Goal: Entertainment & Leisure: Browse casually

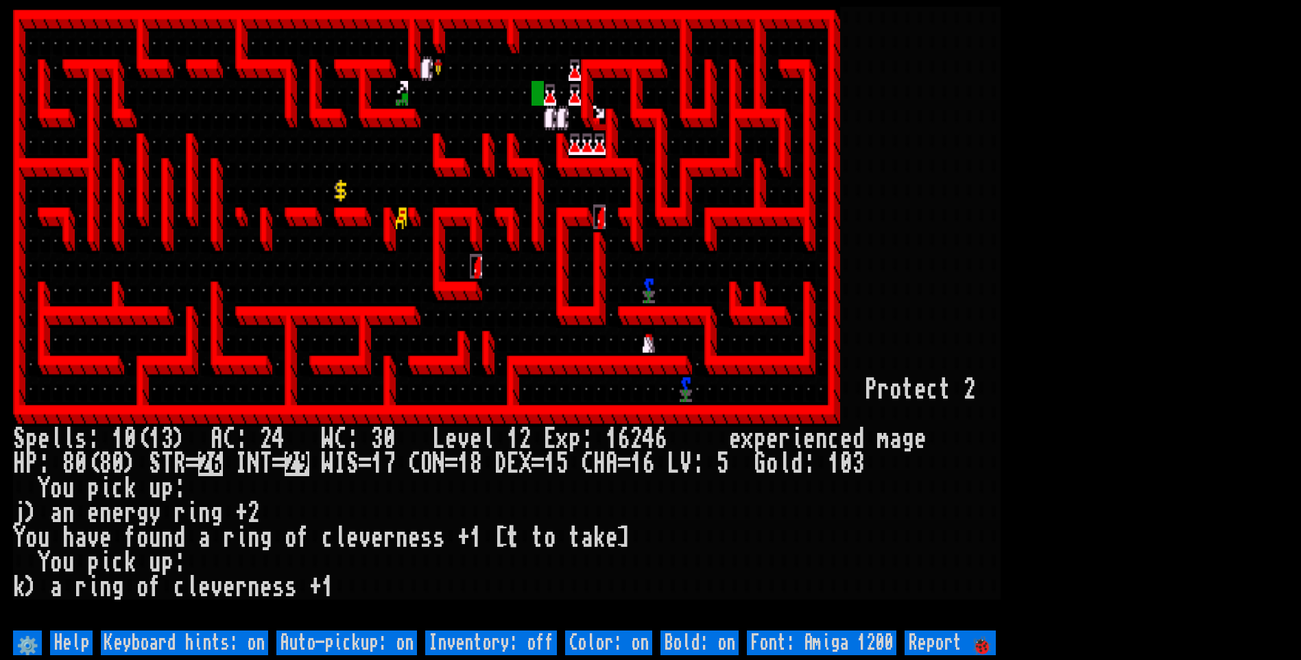
click at [370, 644] on off "Auto-pickup: on" at bounding box center [346, 642] width 141 height 25
type off "Auto-pickup: off"
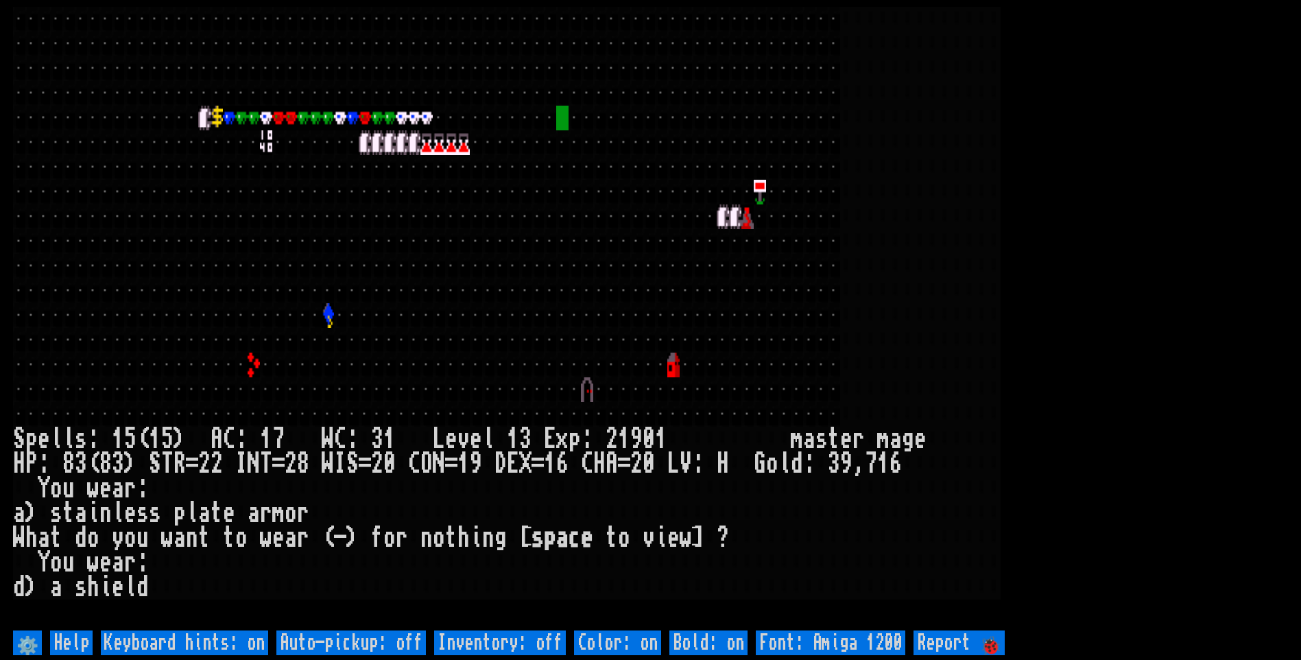
drag, startPoint x: 0, startPoint y: 0, endPoint x: 370, endPoint y: 645, distance: 743.6
click at [370, 645] on off "Auto-pickup: off" at bounding box center [350, 642] width 149 height 25
type off "Auto-pickup: on"
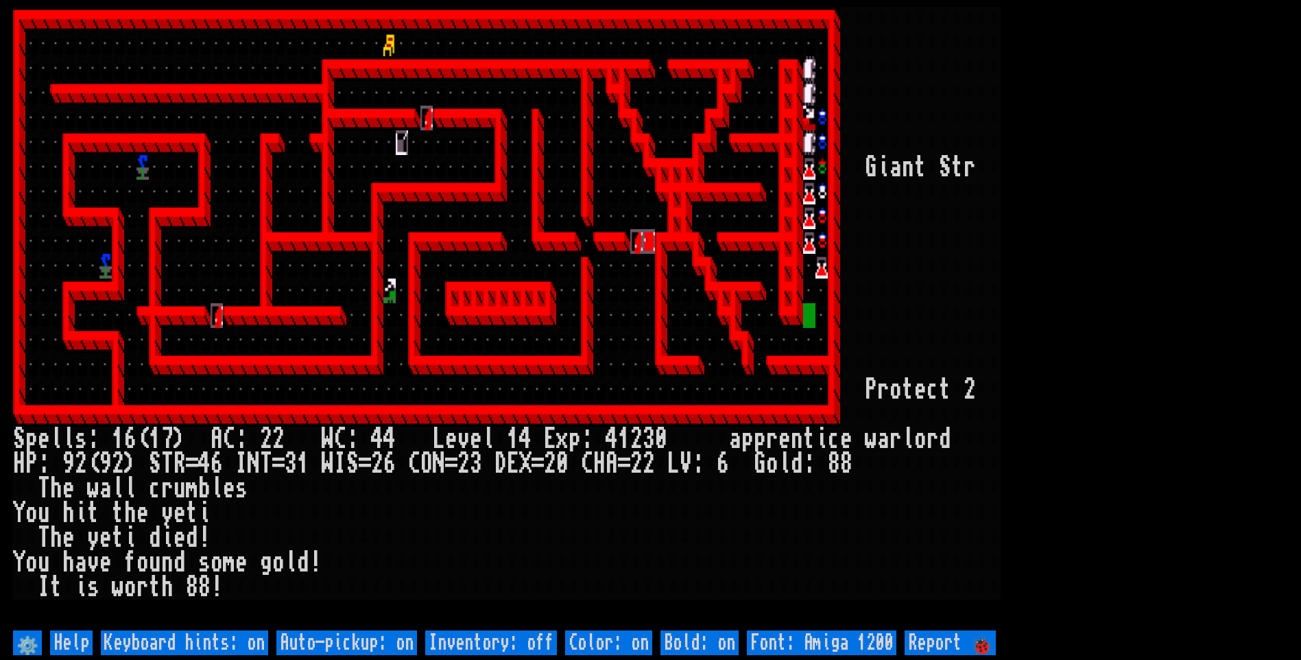
click at [367, 645] on off "Auto-pickup: on" at bounding box center [346, 642] width 141 height 25
type off "Auto-pickup: off"
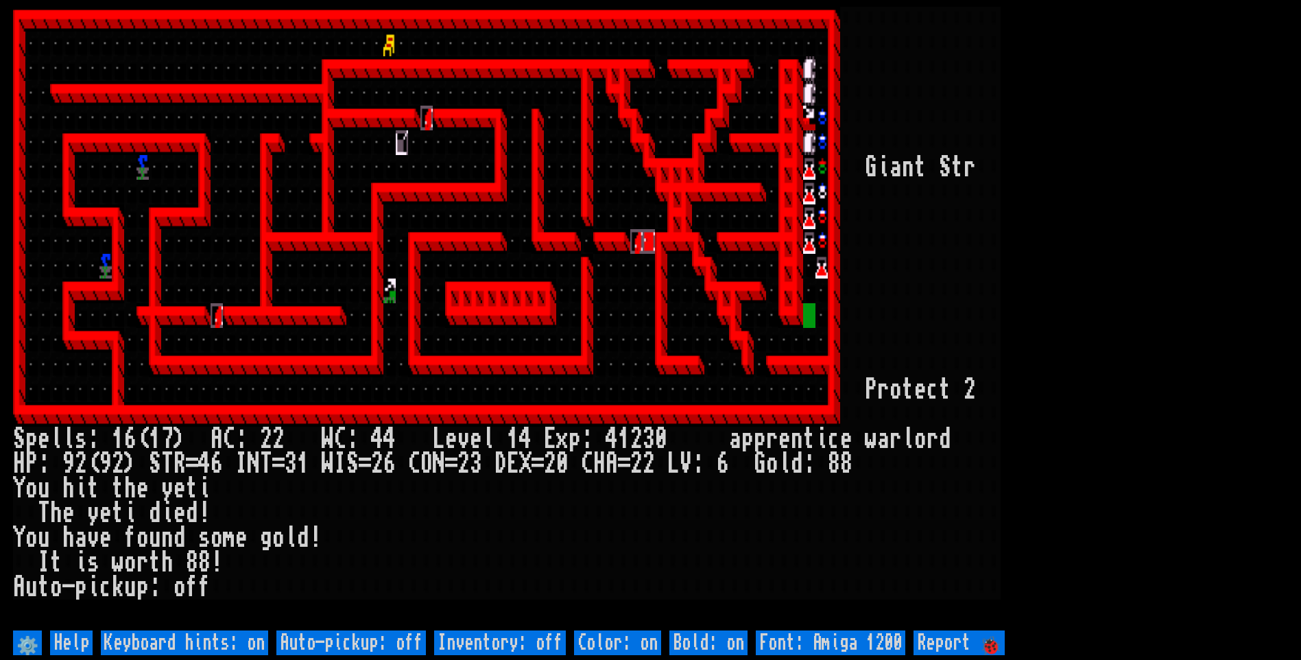
click at [365, 647] on off "Auto-pickup: off" at bounding box center [350, 642] width 149 height 25
type off "Auto-pickup: on"
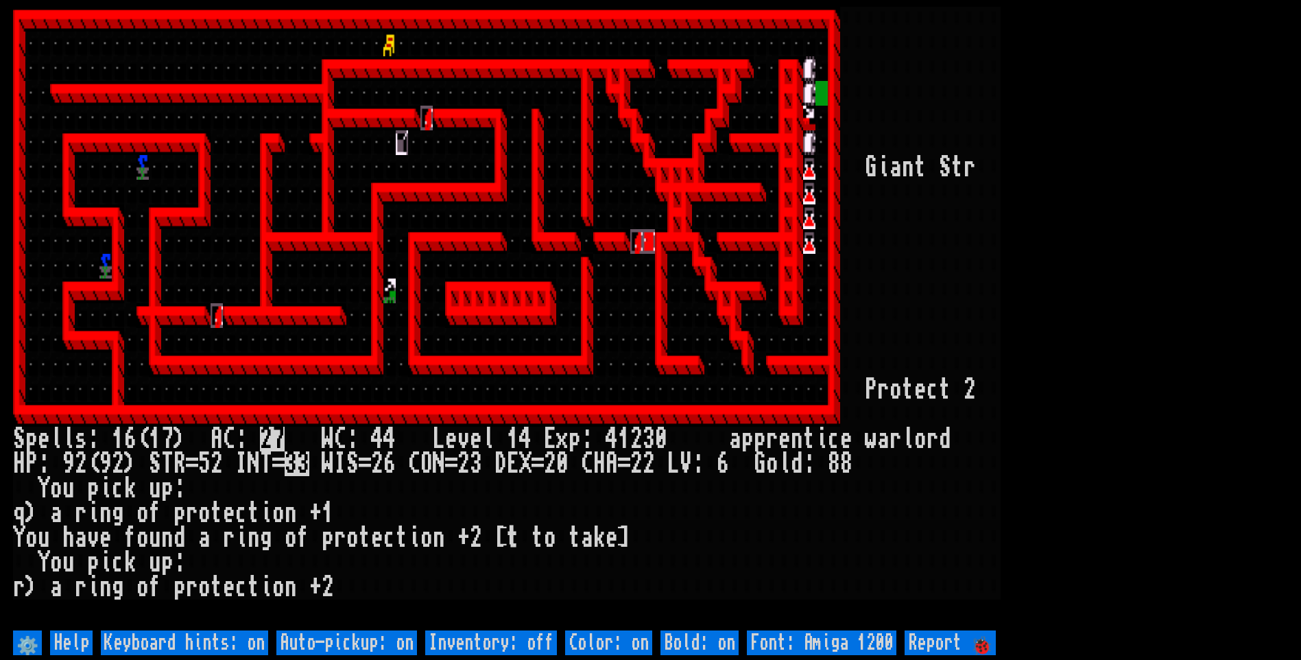
click at [359, 647] on off "Auto-pickup: on" at bounding box center [346, 642] width 141 height 25
type off "Auto-pickup: off"
